Goal: Task Accomplishment & Management: Complete application form

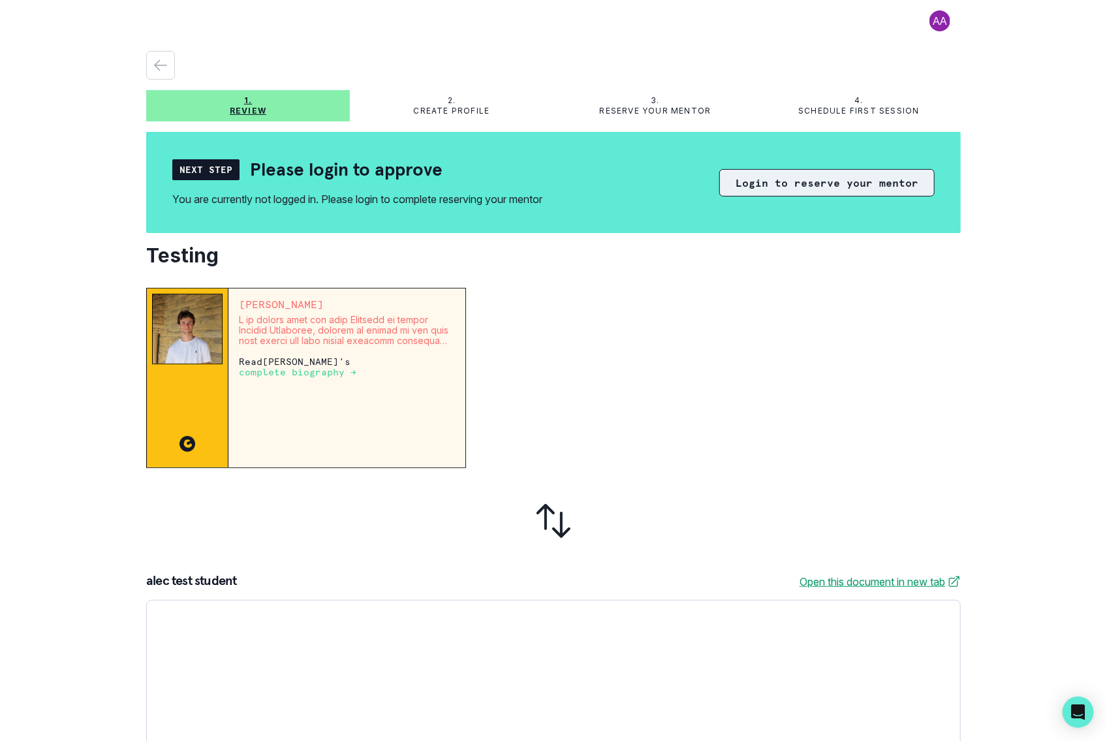
drag, startPoint x: 801, startPoint y: 161, endPoint x: 802, endPoint y: 171, distance: 9.9
click at [802, 171] on div "Next Step Please login to approve You are currently not logged in. Please login…" at bounding box center [553, 182] width 763 height 49
click at [808, 182] on button "Login to reserve your mentor" at bounding box center [827, 182] width 215 height 27
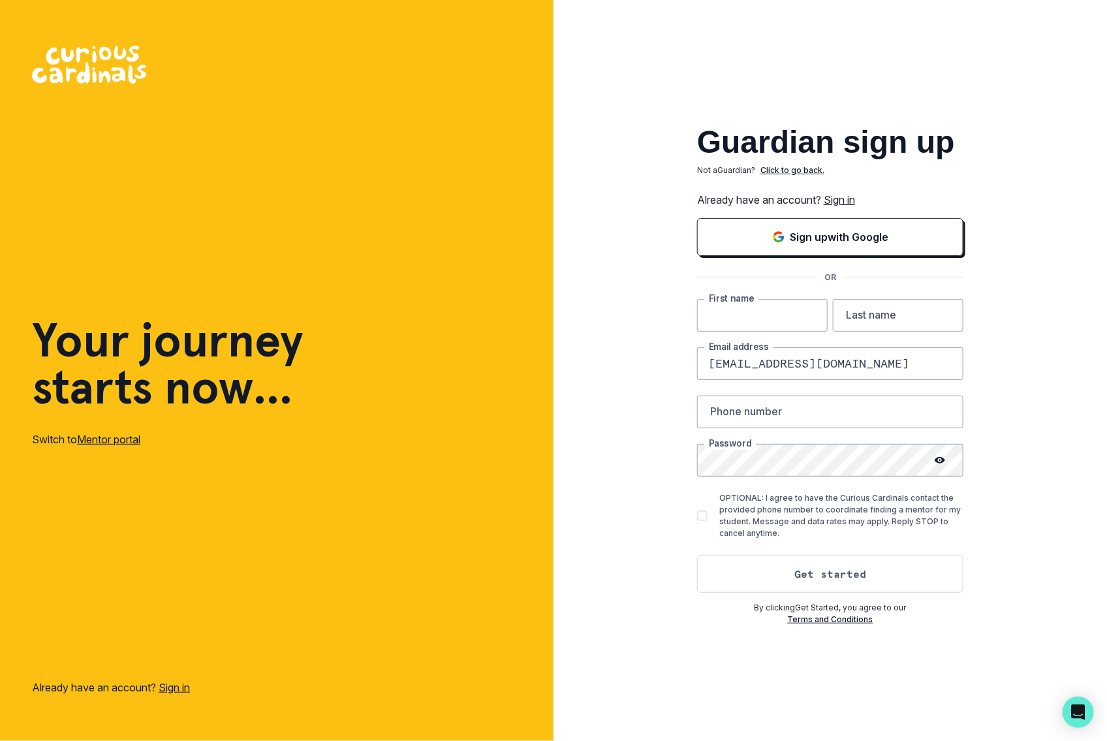
click at [735, 306] on input "text" at bounding box center [762, 315] width 131 height 33
type input "[PERSON_NAME]"
type input "Test"
click at [739, 365] on input "[EMAIL_ADDRESS][DOMAIN_NAME]" at bounding box center [830, 363] width 266 height 33
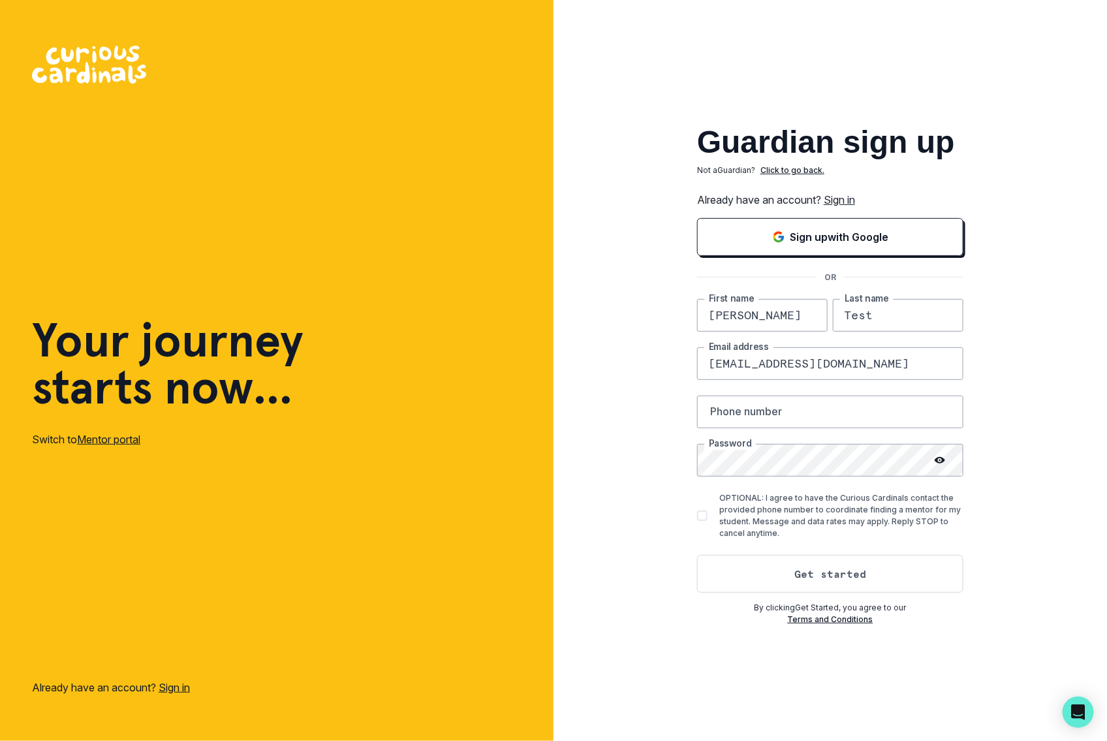
click at [739, 365] on input "[EMAIL_ADDRESS][DOMAIN_NAME]" at bounding box center [830, 363] width 266 height 33
type input "[EMAIL_ADDRESS][DOMAIN_NAME]"
click at [762, 408] on input "text" at bounding box center [830, 412] width 266 height 33
type input "3473650178"
click at [701, 509] on label "OPTIONAL: I agree to have the Curious Cardinals contact the provided phone numb…" at bounding box center [830, 515] width 266 height 47
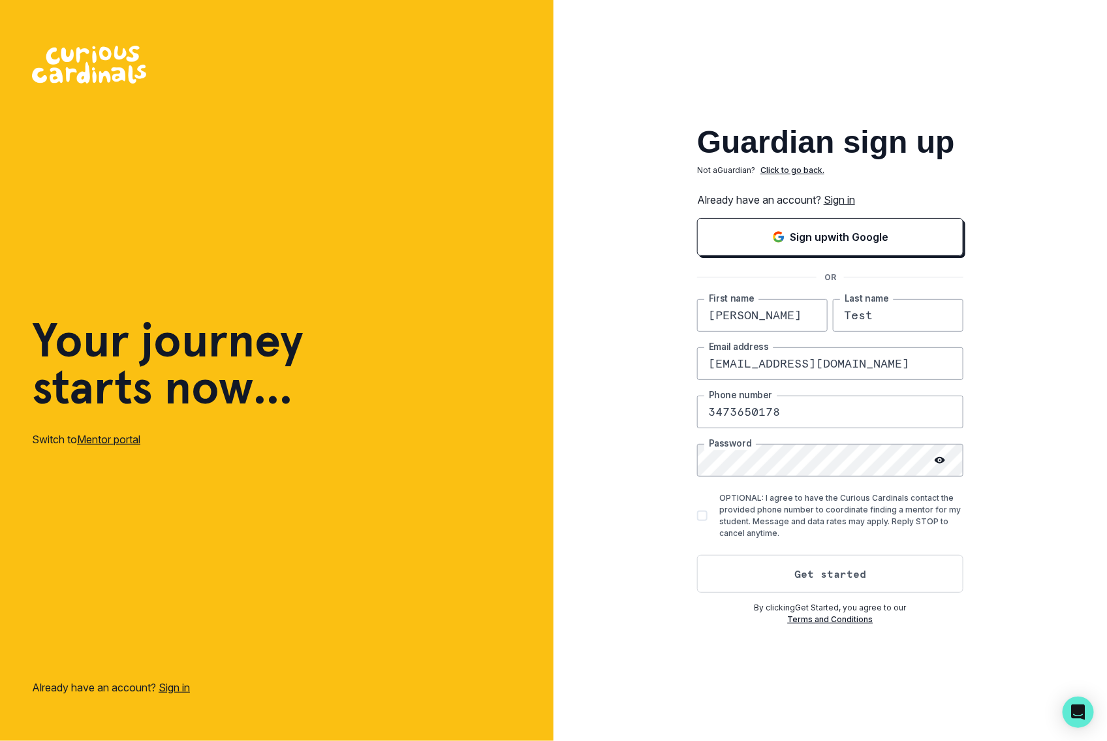
click at [697, 515] on input "OPTIONAL: I agree to have the Curious Cardinals contact the provided phone numb…" at bounding box center [697, 515] width 1 height 1
checkbox input "true"
click at [937, 456] on icon at bounding box center [940, 460] width 10 height 10
click at [665, 461] on div "Guardian sign up Not a Guardian ? Click to go back. Already have an account? Si…" at bounding box center [831, 370] width 554 height 741
click at [778, 580] on button "Get started" at bounding box center [830, 574] width 266 height 38
